Goal: Task Accomplishment & Management: Use online tool/utility

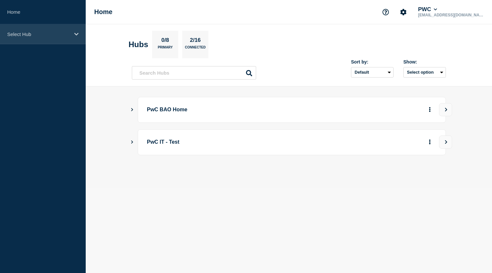
click at [61, 36] on p "Select Hub" at bounding box center [38, 34] width 63 height 6
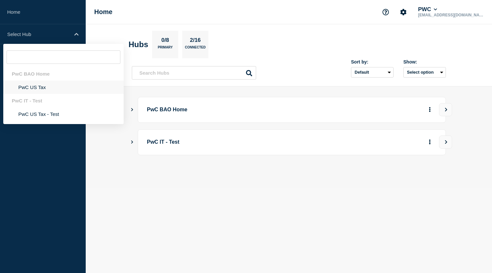
click at [34, 86] on li "PwC US Tax" at bounding box center [63, 86] width 120 height 13
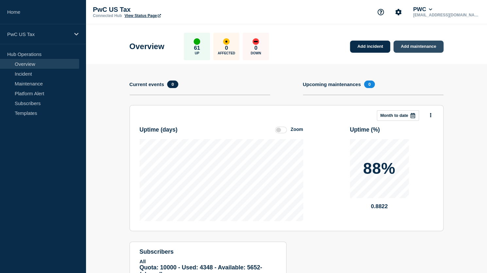
click at [411, 46] on link "Add maintenance" at bounding box center [418, 47] width 50 height 12
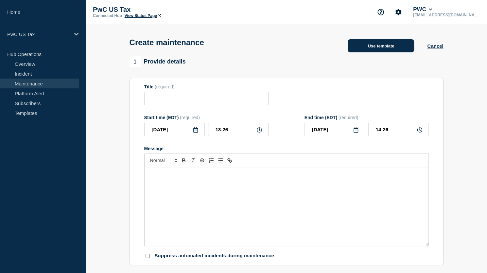
click at [383, 45] on button "Use template" at bounding box center [381, 45] width 66 height 13
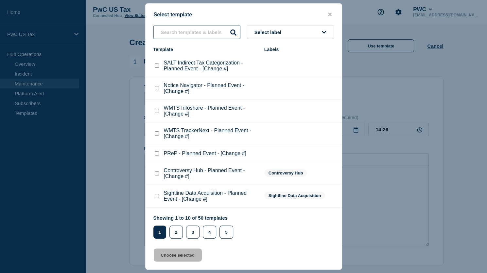
click at [200, 31] on input "text" at bounding box center [196, 32] width 87 height 13
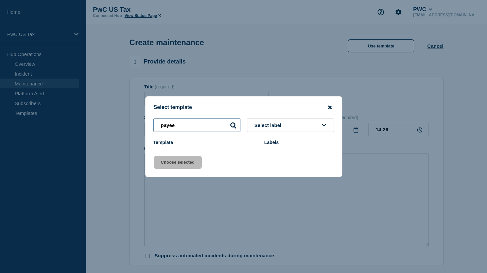
type input "payee"
click at [330, 107] on icon "close button" at bounding box center [330, 107] width 4 height 4
